Goal: Information Seeking & Learning: Learn about a topic

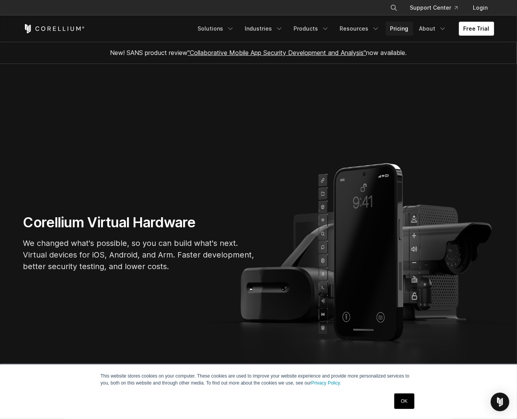
click at [402, 29] on link "Pricing" at bounding box center [398, 29] width 27 height 14
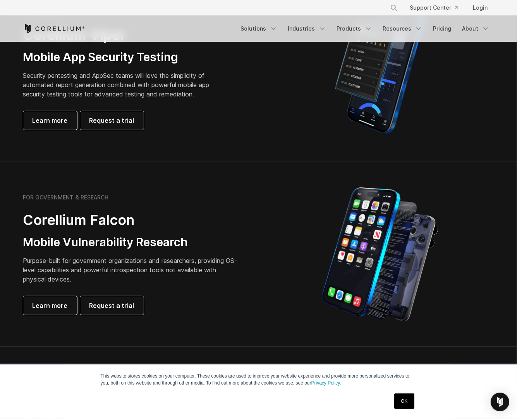
scroll to position [111, 0]
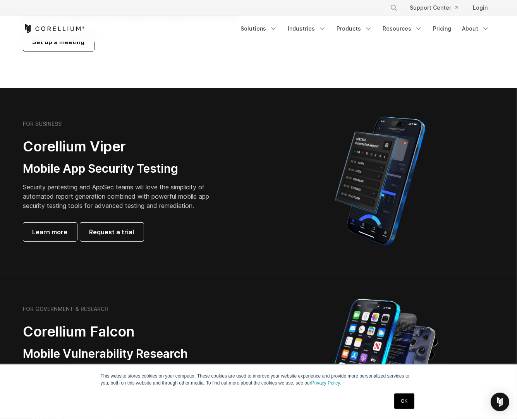
click at [55, 217] on div "FOR BUSINESS Corellium Viper Mobile App Security Testing Security pentesting an…" at bounding box center [131, 180] width 217 height 121
click at [33, 233] on span "Learn more" at bounding box center [50, 231] width 35 height 9
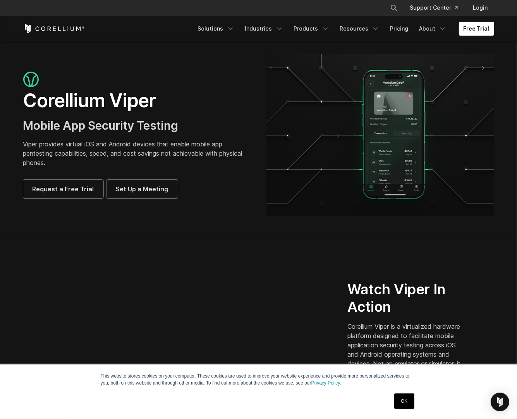
click at [400, 148] on img at bounding box center [380, 134] width 228 height 161
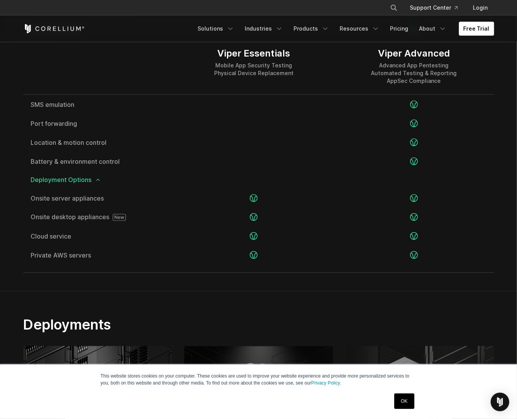
scroll to position [1560, 0]
